Goal: Navigation & Orientation: Find specific page/section

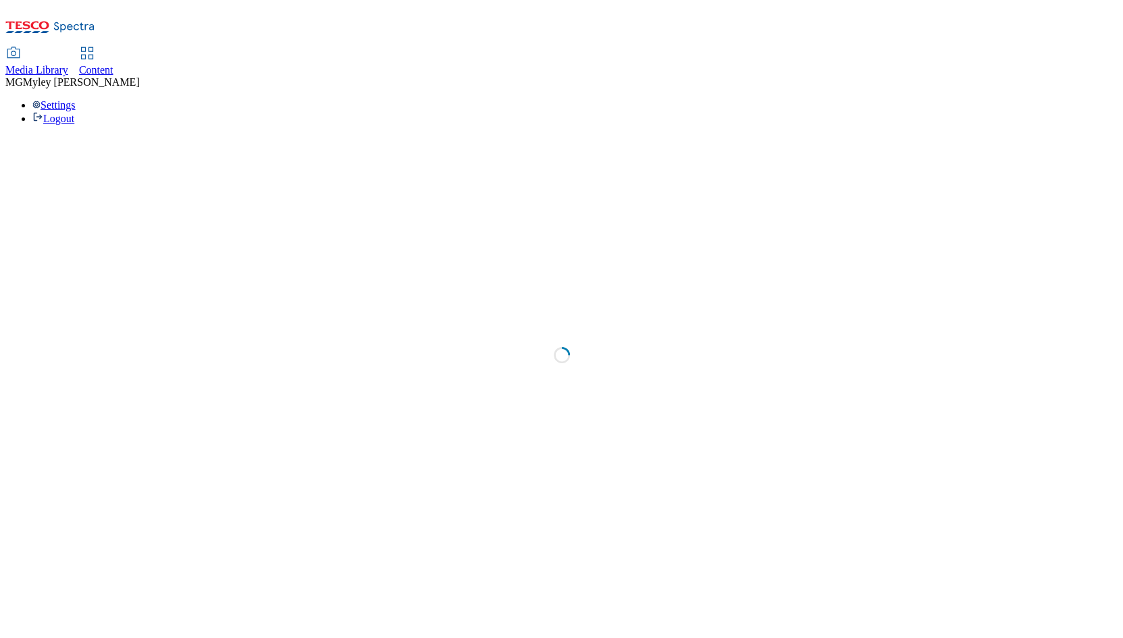
click at [68, 64] on span "Media Library" at bounding box center [36, 69] width 63 height 11
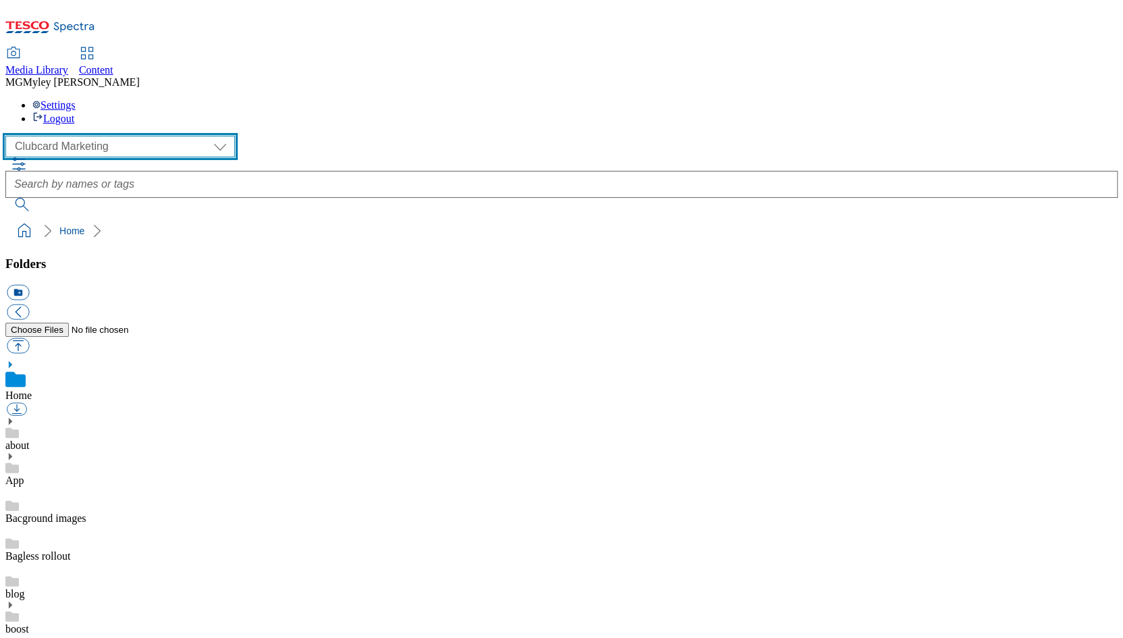
click at [122, 136] on select "Clubcard Marketing Dotcom UK GHS Marketing UK GHS ROI iGHS Marketing CE MCA CZ …" at bounding box center [120, 147] width 230 height 22
click at [116, 136] on select "Clubcard Marketing Dotcom UK GHS Marketing UK GHS ROI iGHS Marketing CE MCA CZ …" at bounding box center [120, 147] width 230 height 22
select select "flare-ghs-mktg"
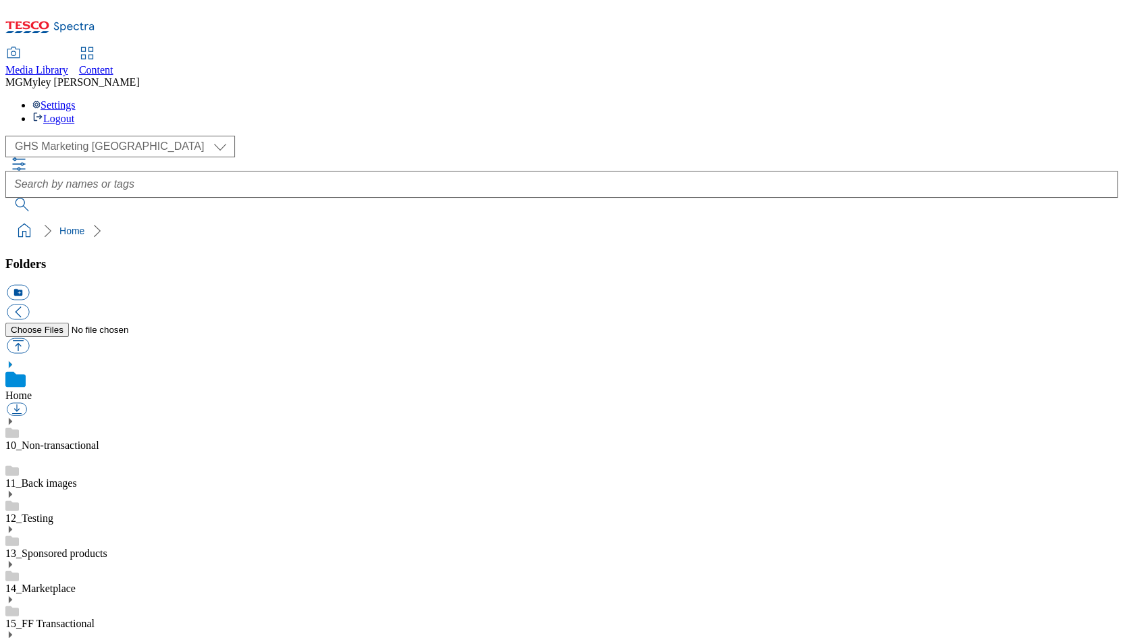
click at [136, 560] on div "14_Marketplace" at bounding box center [561, 577] width 1112 height 35
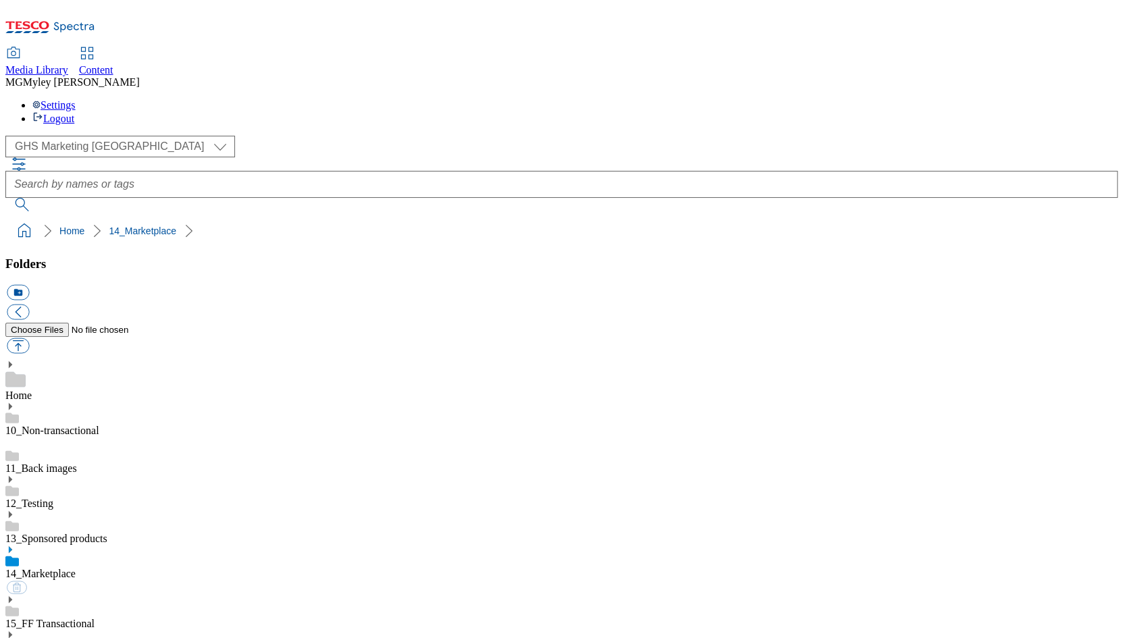
scroll to position [176, 0]
